Goal: Transaction & Acquisition: Obtain resource

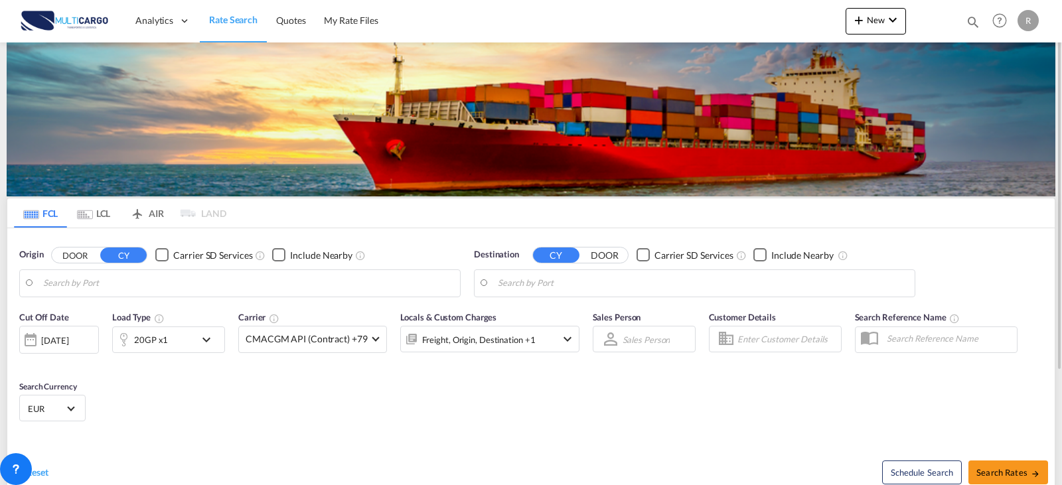
type input "Leixoes, PTLEI"
type input "[GEOGRAPHIC_DATA], [GEOGRAPHIC_DATA]"
click at [853, 25] on md-icon "icon-plus 400-fg" at bounding box center [859, 20] width 16 height 16
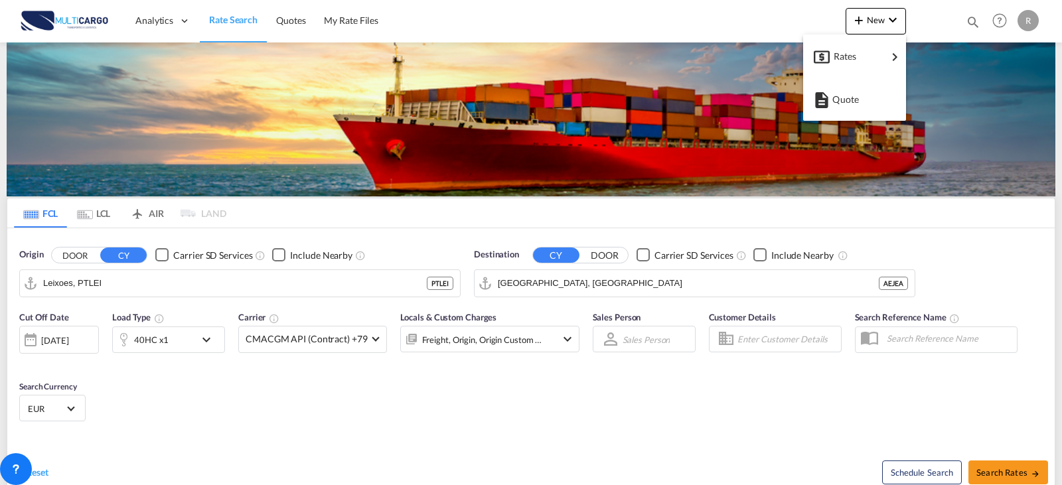
click at [161, 275] on md-backdrop at bounding box center [531, 242] width 1062 height 485
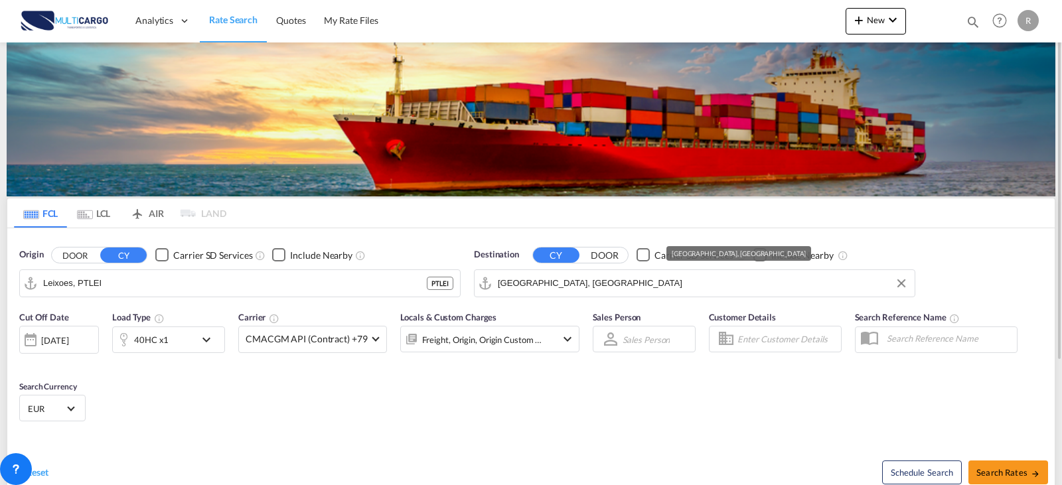
click at [673, 271] on md-input-container "[GEOGRAPHIC_DATA], [GEOGRAPHIC_DATA]" at bounding box center [695, 283] width 440 height 27
click at [645, 279] on input "[GEOGRAPHIC_DATA], [GEOGRAPHIC_DATA]" at bounding box center [703, 284] width 410 height 20
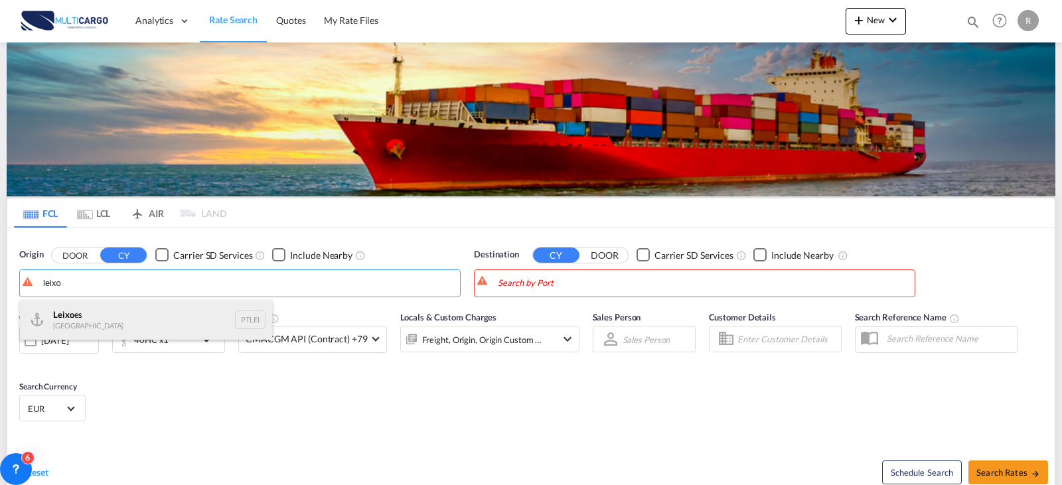
click at [165, 318] on div "Leixo es Portugal PTLEI" at bounding box center [146, 320] width 252 height 40
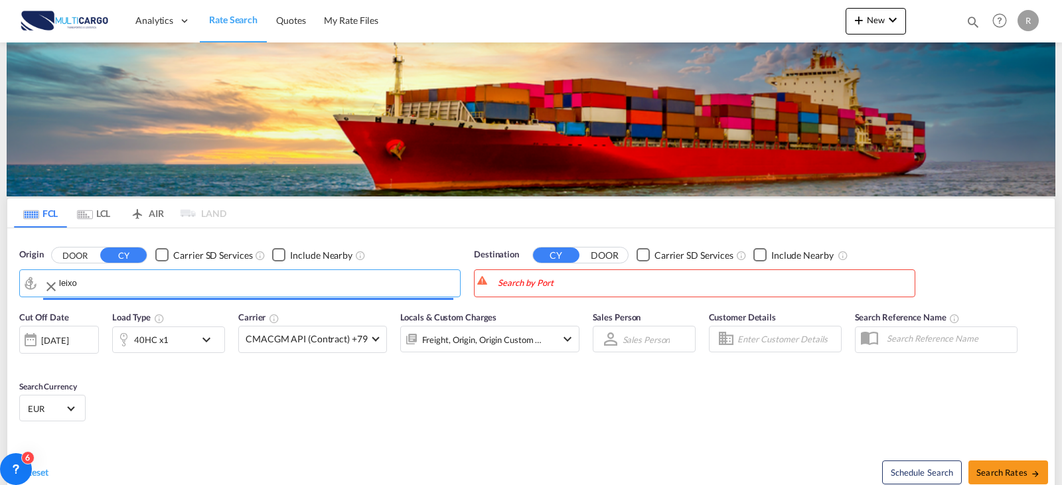
type input "Leixoes, PTLEI"
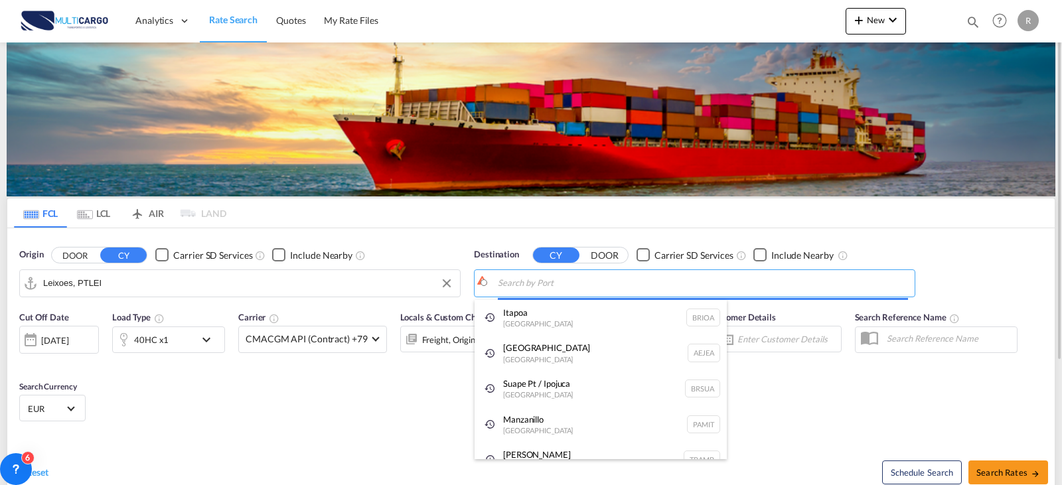
click at [560, 281] on body "Analytics Reports Dashboard Rate Search Quotes My Rate Files Analytics" at bounding box center [531, 242] width 1062 height 485
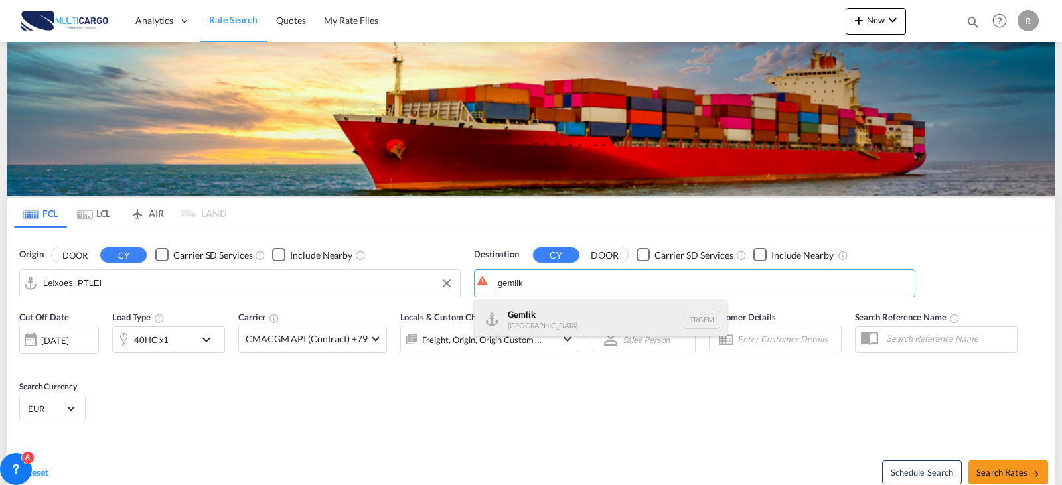
click at [562, 313] on div "Gemlik [GEOGRAPHIC_DATA] TRGEM" at bounding box center [601, 320] width 252 height 40
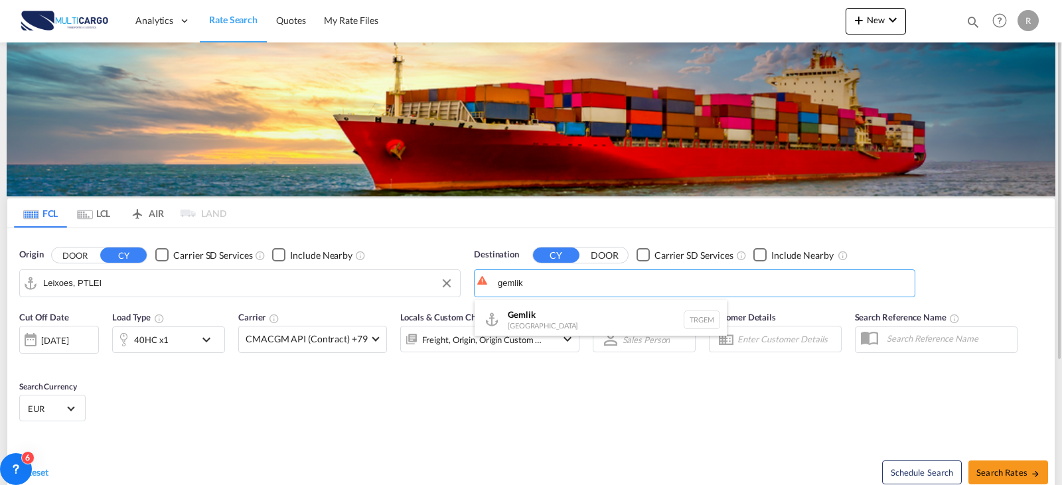
type input "Gemlik, TRGEM"
click at [185, 335] on div "40HC x1" at bounding box center [154, 340] width 82 height 27
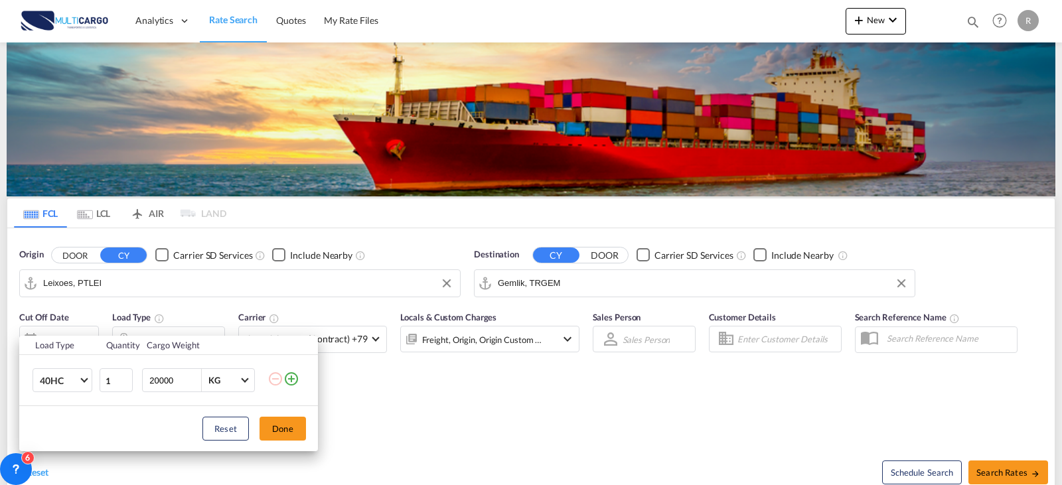
click at [300, 414] on div "Reset Done" at bounding box center [168, 428] width 299 height 45
click at [301, 423] on button "Done" at bounding box center [283, 429] width 46 height 24
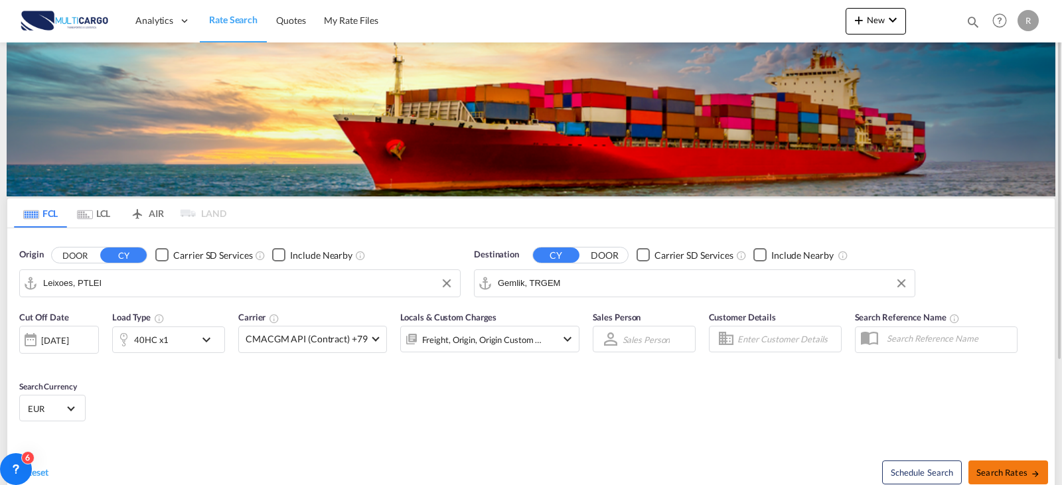
click at [1015, 475] on span "Search Rates" at bounding box center [1009, 472] width 64 height 11
type input "PTLEI to TRGEM / [DATE]"
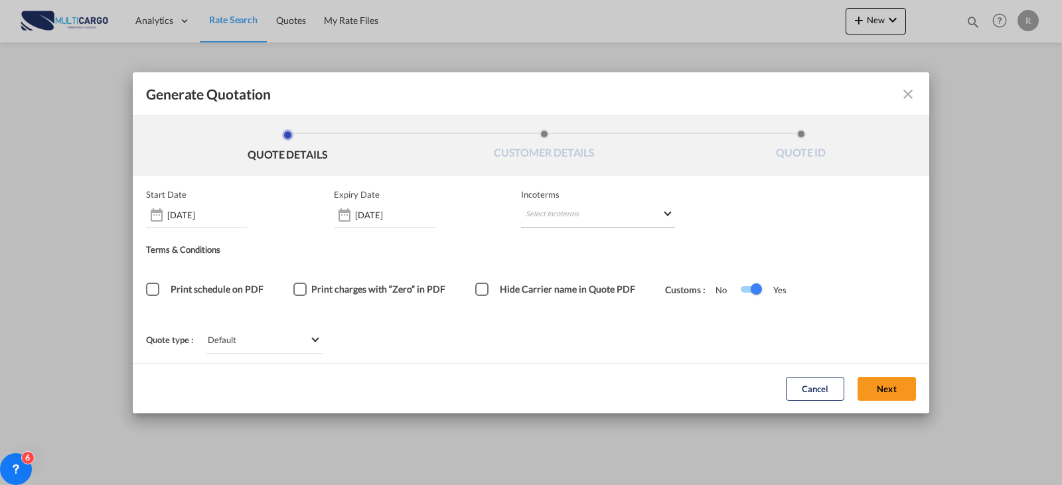
click at [546, 218] on md-select "Select Incoterms FCA - import Free Carrier FAS - export Free Alongside Ship DPU…" at bounding box center [598, 216] width 154 height 24
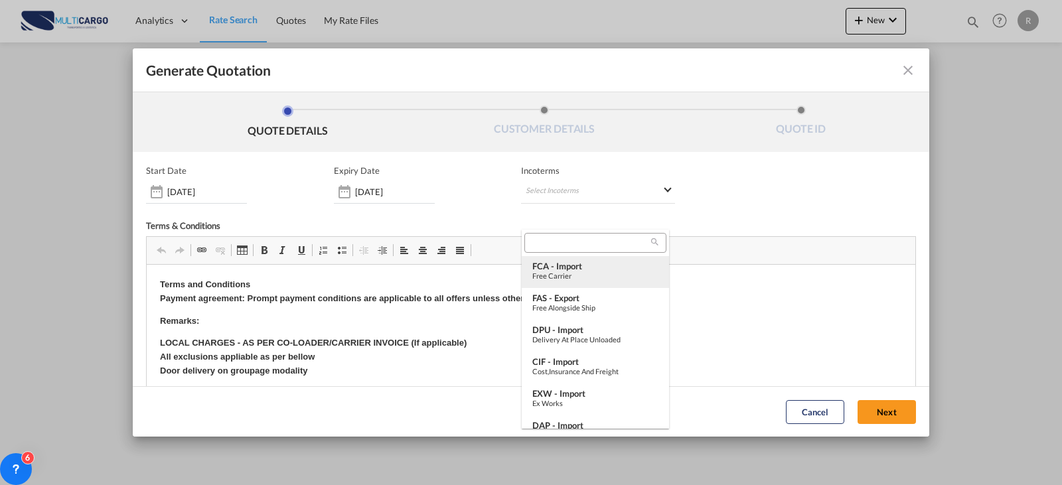
type md-option "[object Object]"
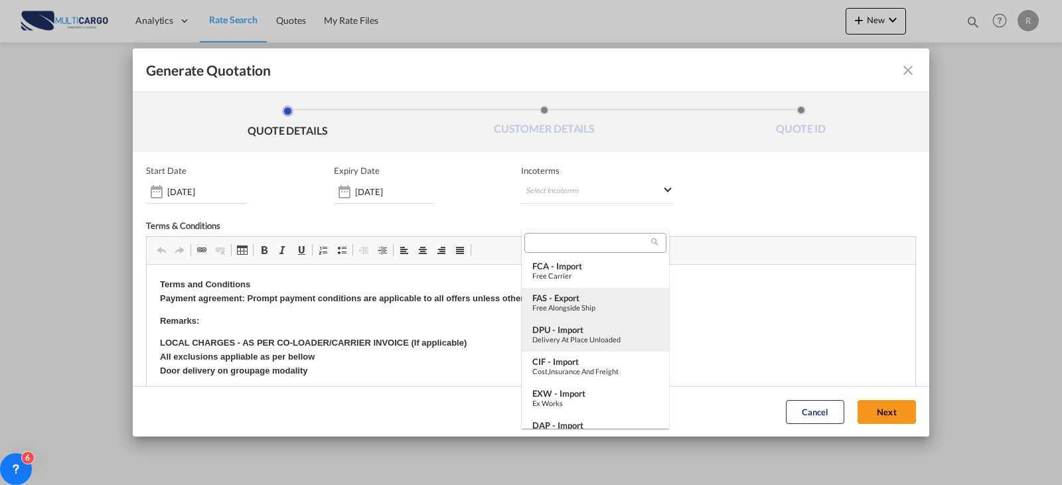
type md-option "[object Object]"
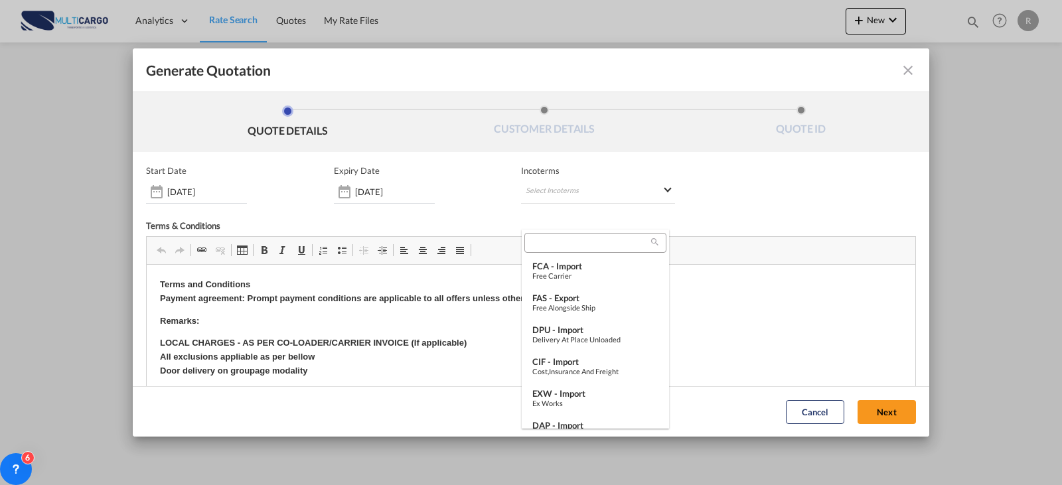
click at [886, 72] on md-backdrop at bounding box center [531, 242] width 1062 height 485
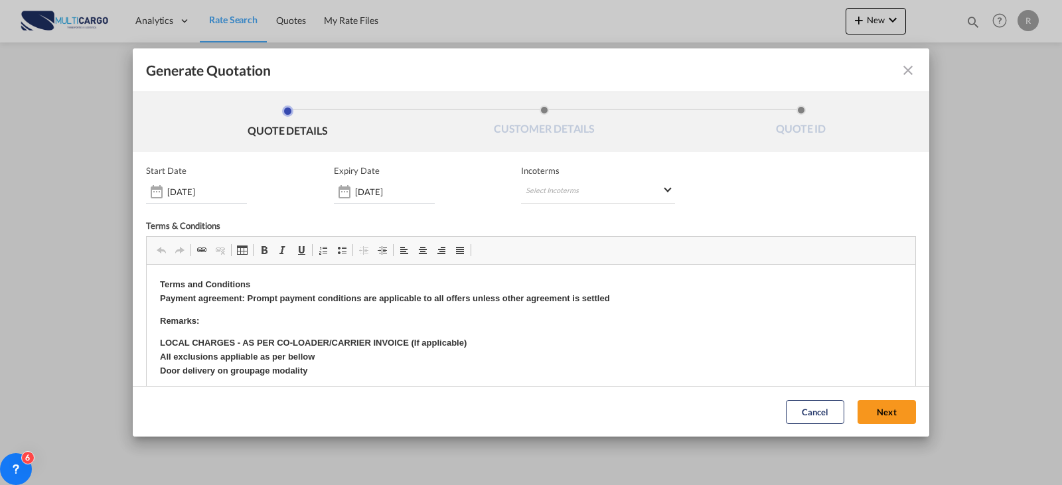
click at [900, 72] on md-icon "icon-close fg-AAA8AD cursor m-0" at bounding box center [908, 70] width 16 height 16
click at [403, 187] on input "[DATE]" at bounding box center [395, 192] width 80 height 11
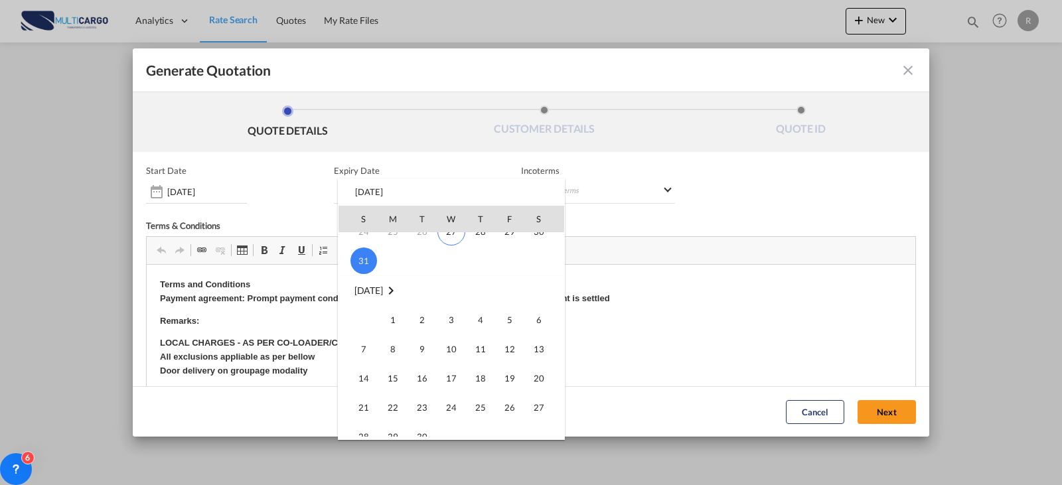
scroll to position [199, 0]
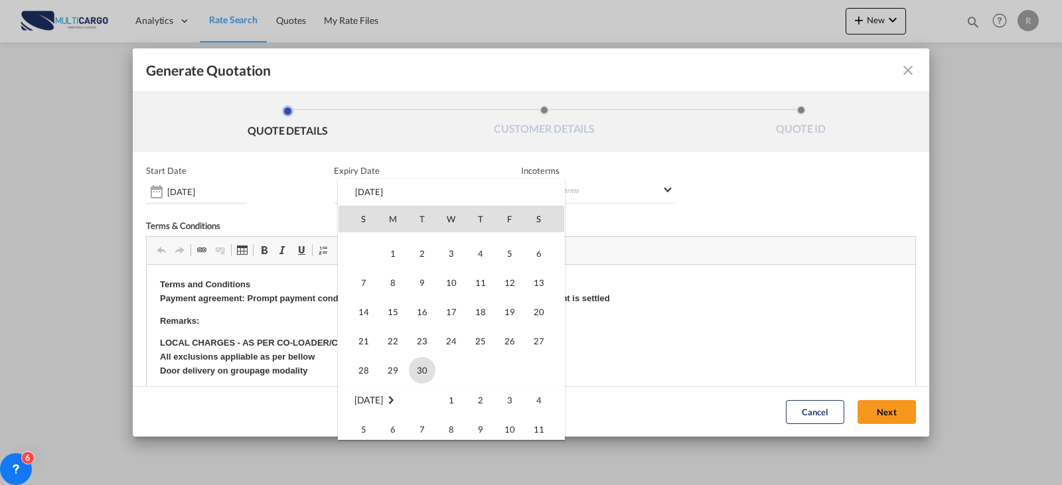
click at [426, 365] on span "30" at bounding box center [422, 370] width 27 height 27
type input "[DATE]"
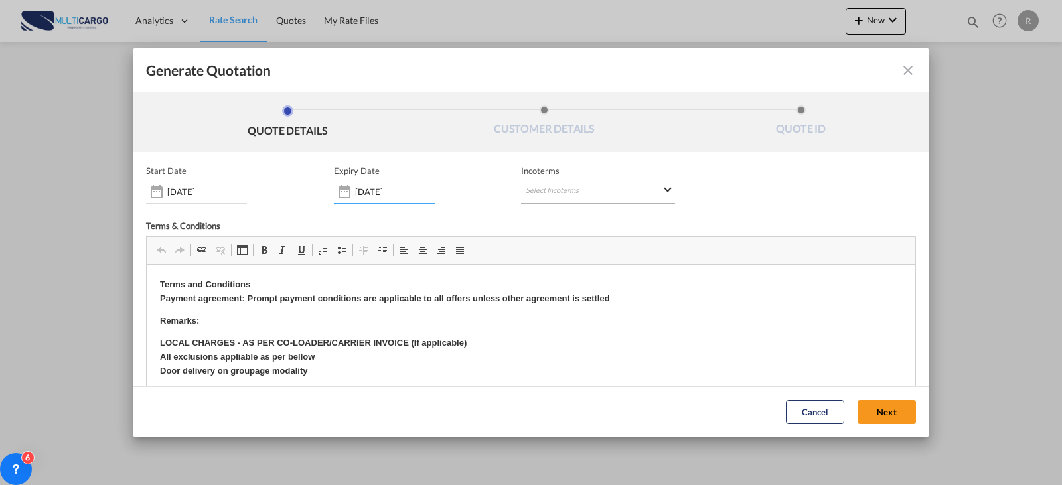
click at [631, 195] on md-select "Select Incoterms FCA - import Free Carrier FAS - export Free Alongside Ship DPU…" at bounding box center [598, 192] width 154 height 24
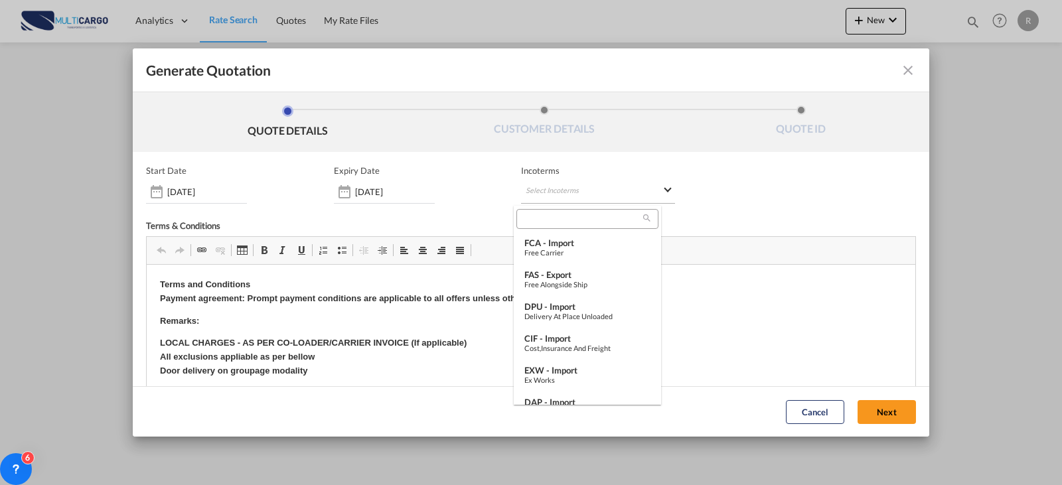
type md-option "[object Object]"
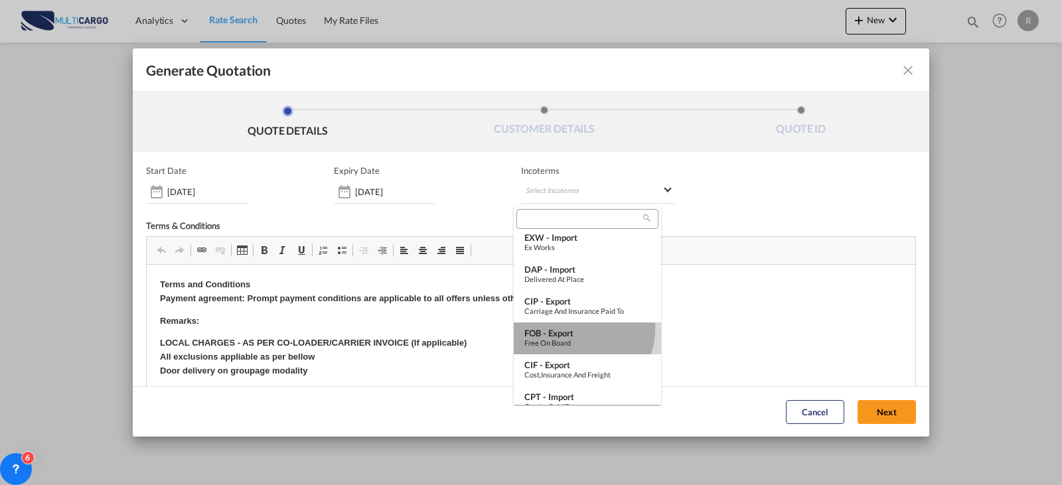
drag, startPoint x: 581, startPoint y: 329, endPoint x: 564, endPoint y: 112, distance: 218.4
click at [581, 329] on div "FOB - export" at bounding box center [588, 333] width 126 height 11
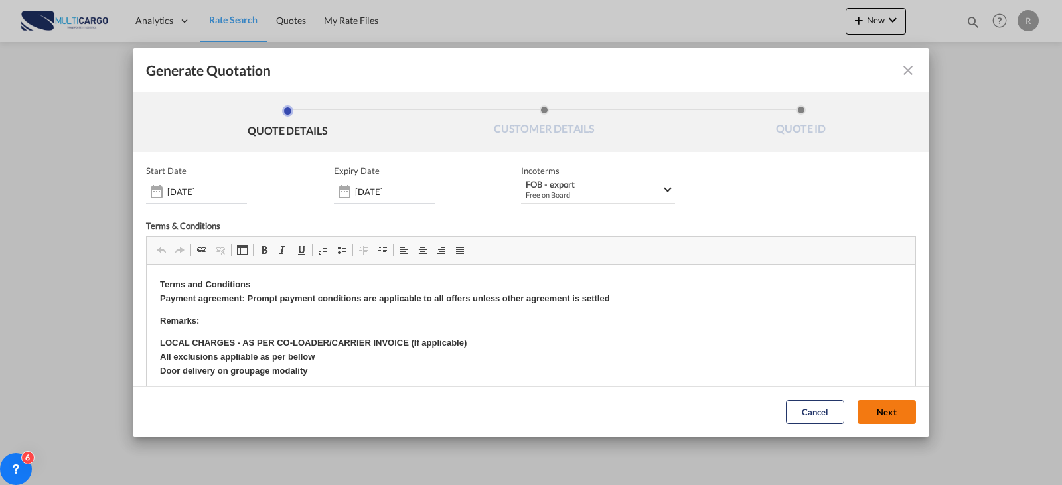
click at [877, 416] on button "Next" at bounding box center [887, 412] width 58 height 24
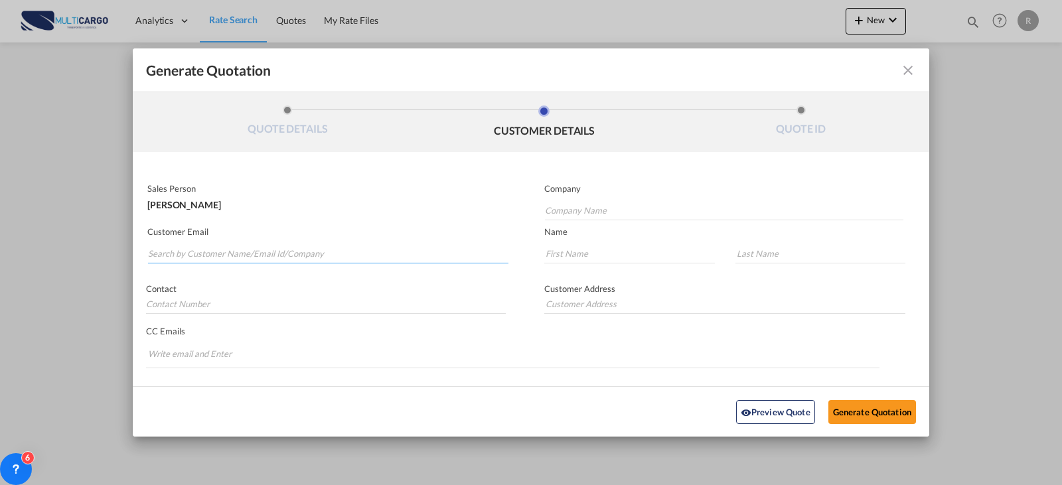
click at [411, 260] on input "Search by Customer Name/Email Id/Company" at bounding box center [328, 254] width 361 height 20
click at [301, 250] on input "Search by Customer Name/Email Id/Company" at bounding box center [328, 254] width 361 height 20
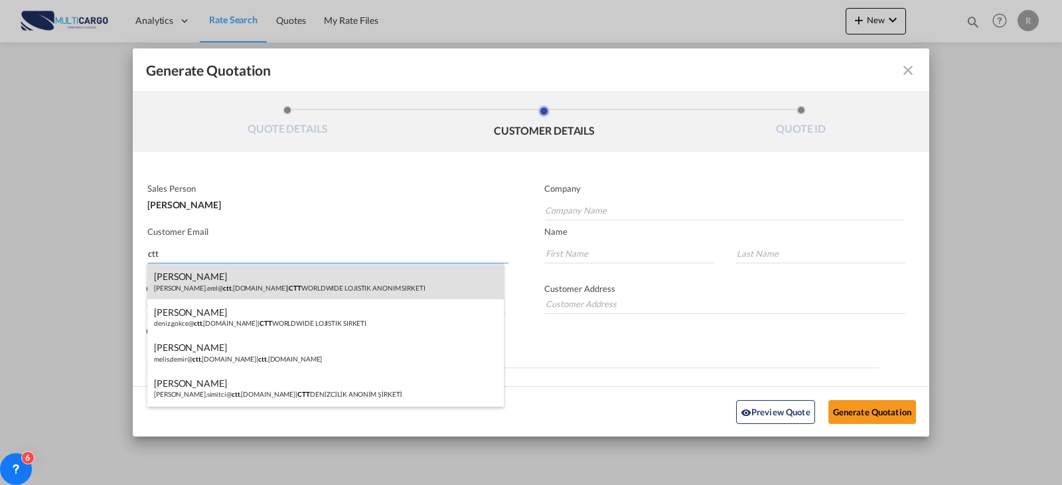
type input "ctt"
click at [293, 284] on div "[PERSON_NAME] [PERSON_NAME].erel@ ctt .[DOMAIN_NAME] | CTT WORLDWIDE LOJISTIK A…" at bounding box center [325, 282] width 357 height 36
type input "CTT WORLDWIDE LOJISTIK ANONIM SIRKETI"
type input "[PERSON_NAME][EMAIL_ADDRESS][DOMAIN_NAME]"
type input "[PERSON_NAME]"
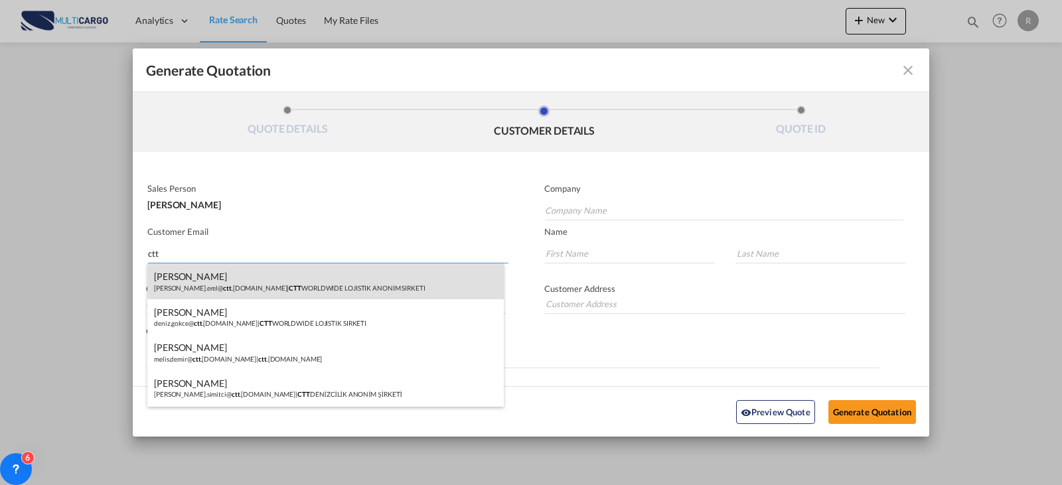
type input "Erel"
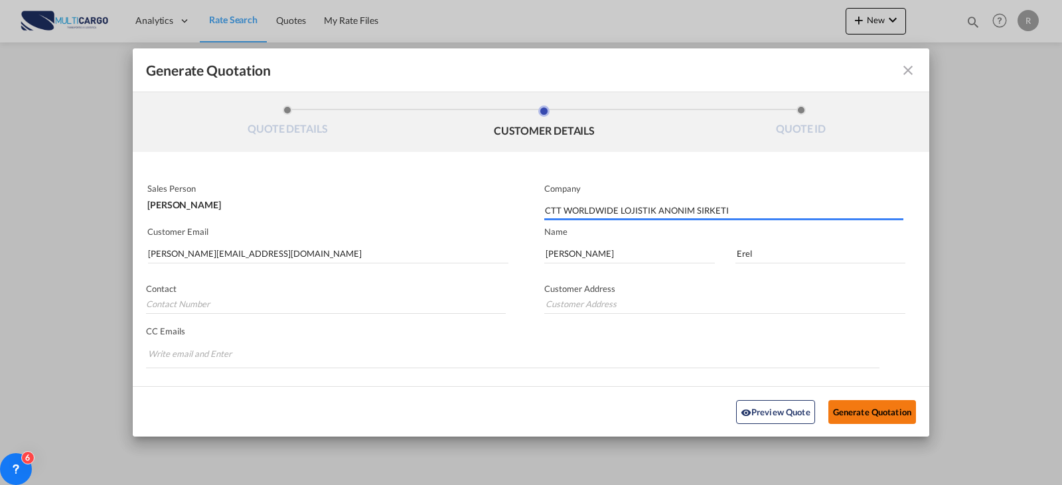
click at [860, 412] on button "Generate Quotation" at bounding box center [873, 412] width 88 height 24
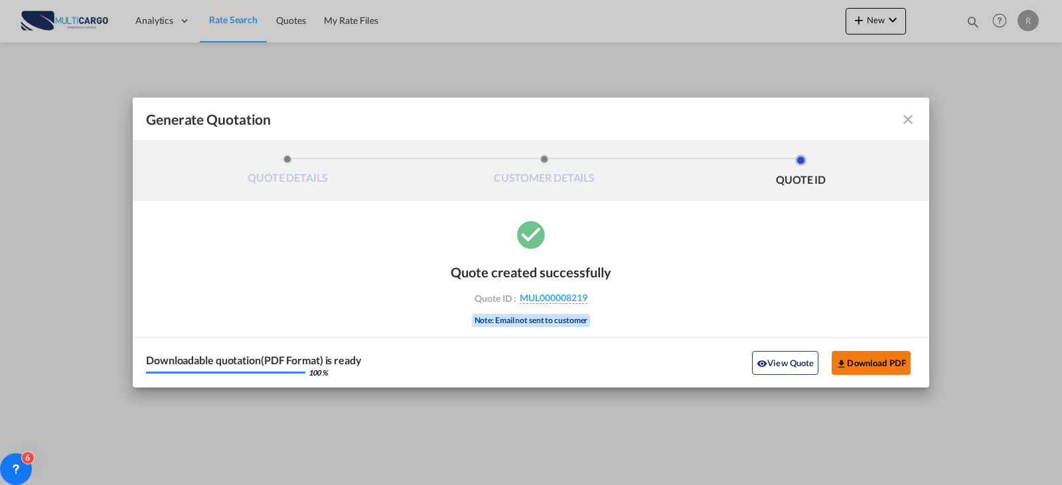
click at [888, 361] on button "Download PDF" at bounding box center [871, 363] width 79 height 24
